Goal: Find specific page/section: Find specific page/section

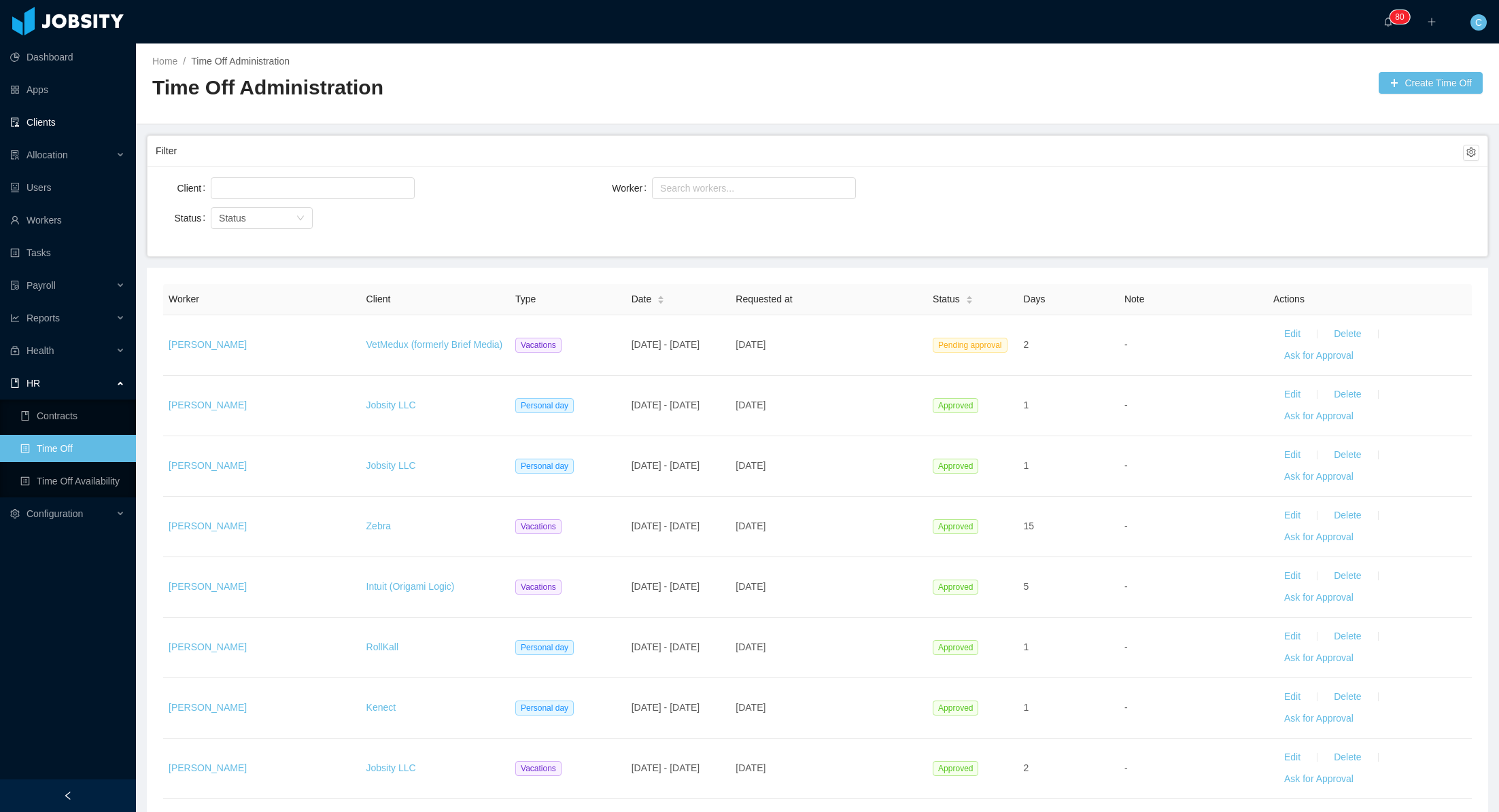
click at [73, 118] on link "Clients" at bounding box center [67, 122] width 114 height 27
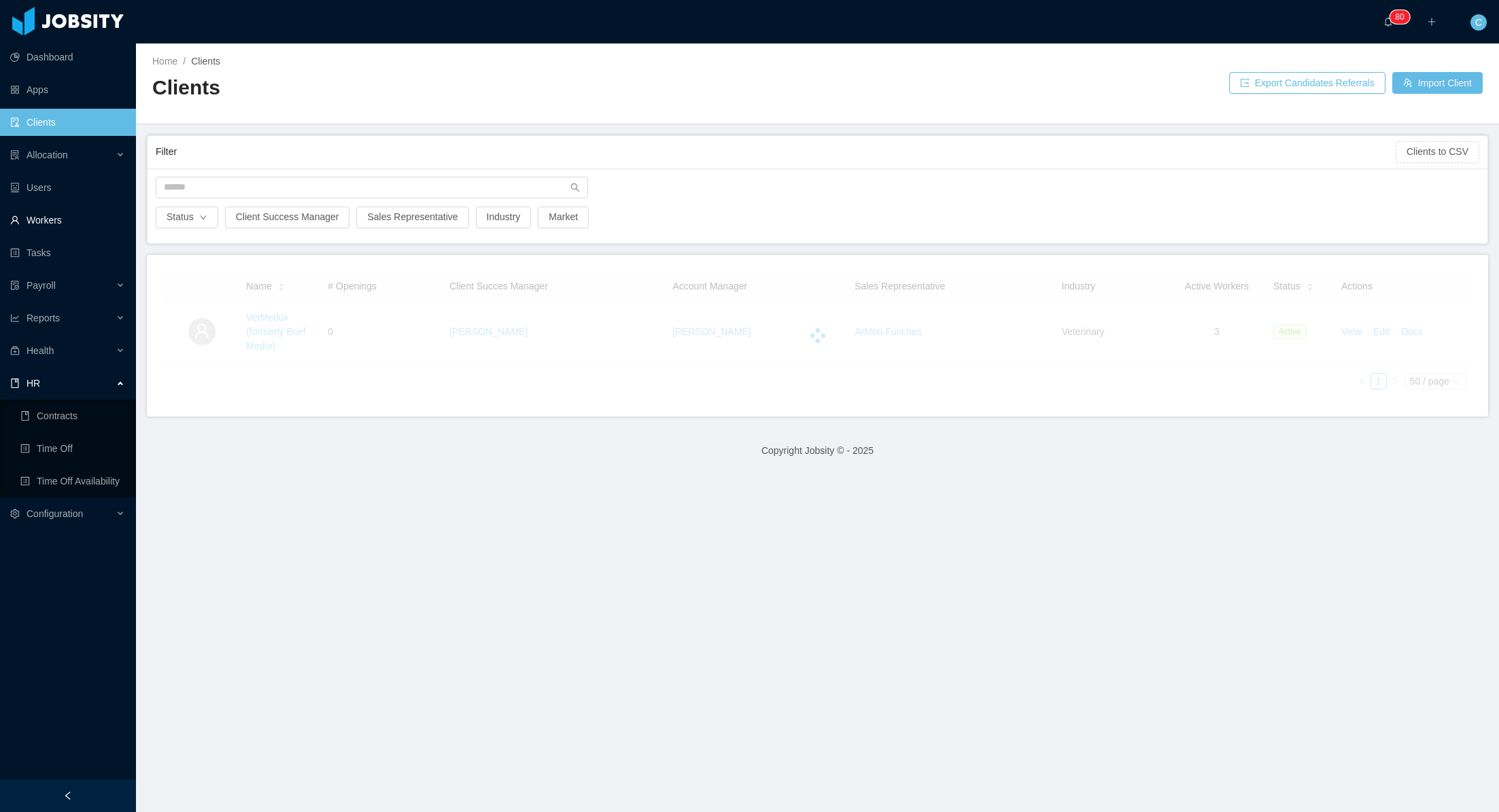
click at [64, 215] on link "Workers" at bounding box center [67, 220] width 114 height 27
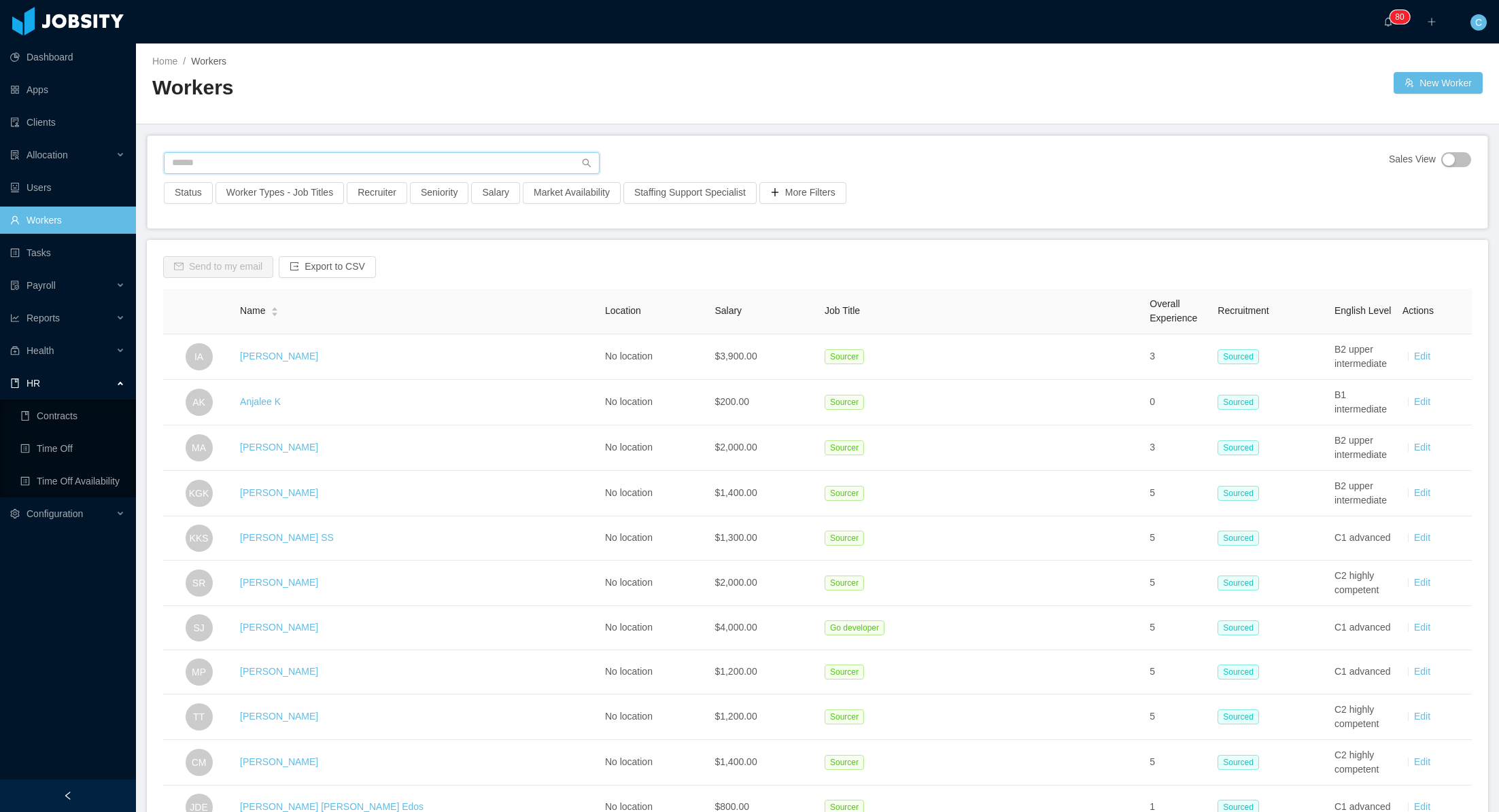
click at [295, 162] on input "text" at bounding box center [381, 163] width 436 height 22
type input "**********"
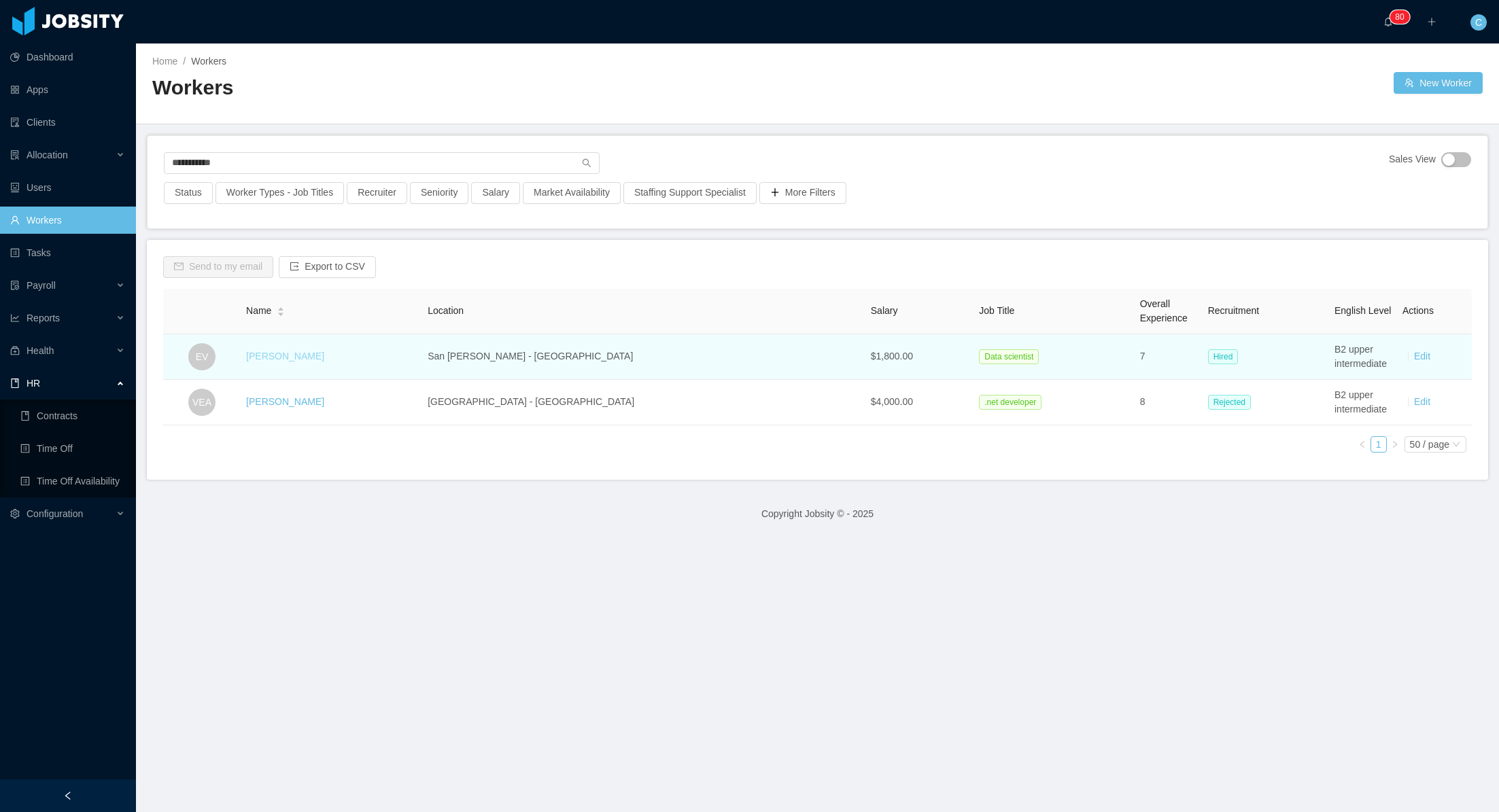
click at [318, 355] on link "[PERSON_NAME]" at bounding box center [285, 355] width 78 height 11
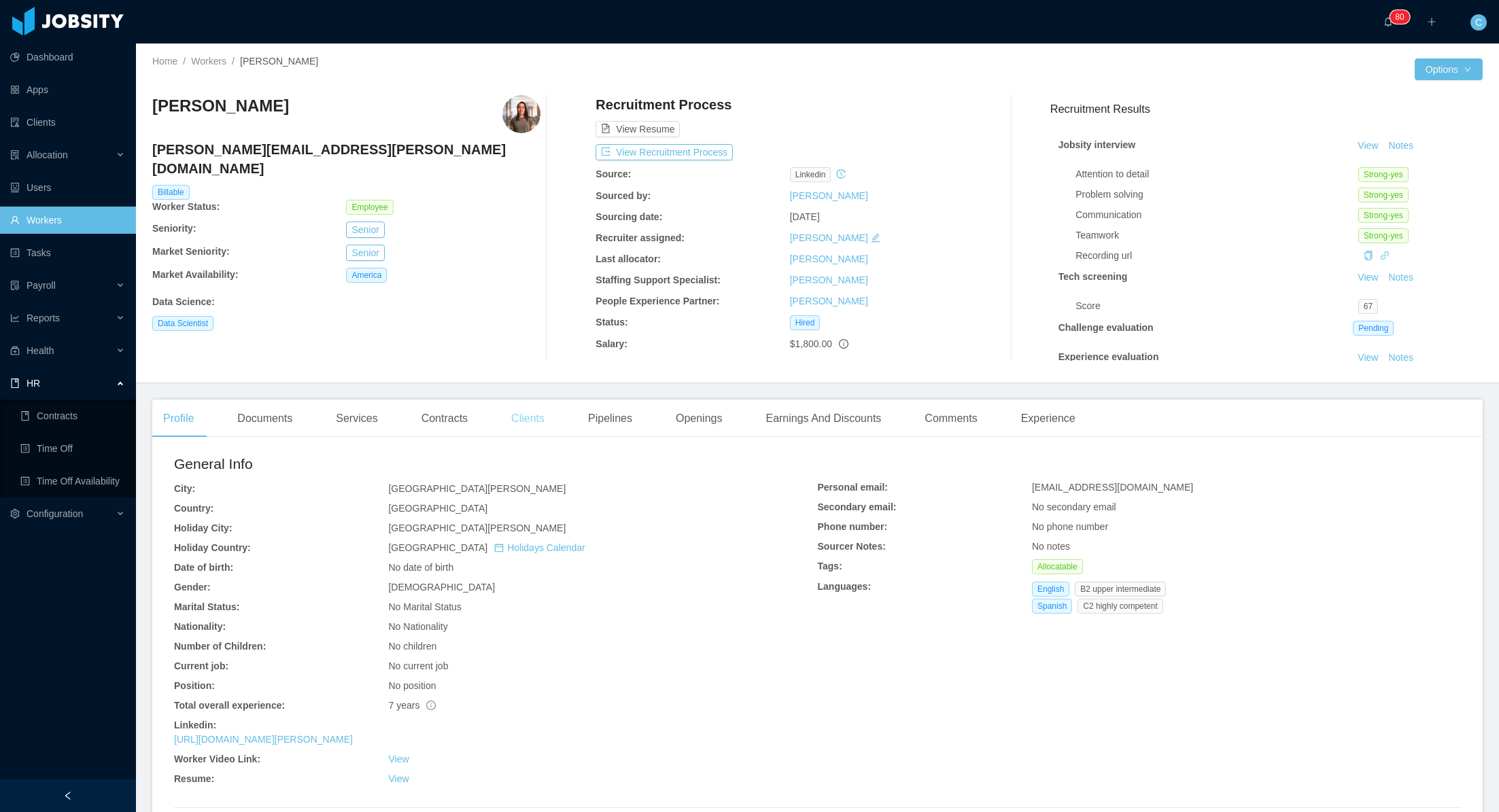
click at [528, 424] on div "Clients" at bounding box center [527, 419] width 55 height 38
